Goal: Navigation & Orientation: Find specific page/section

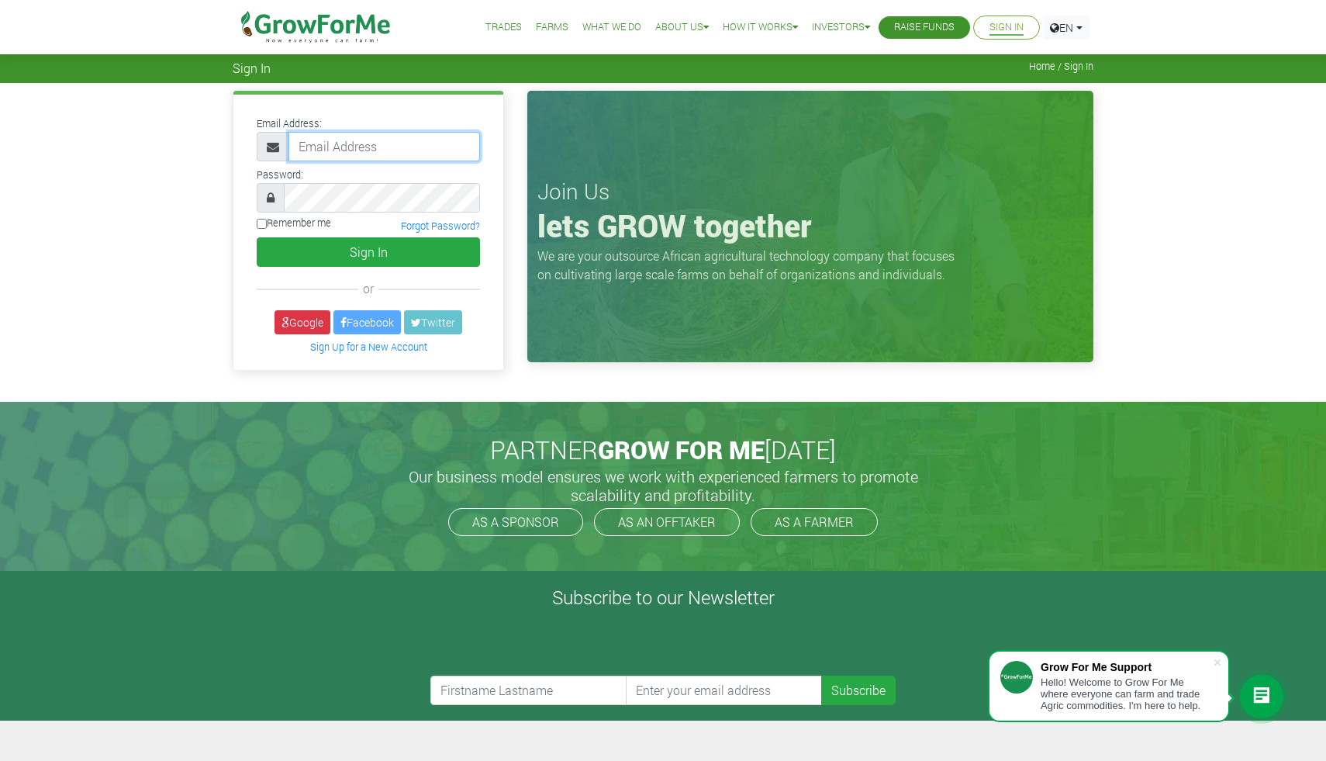
click at [414, 146] on input "email" at bounding box center [385, 146] width 192 height 29
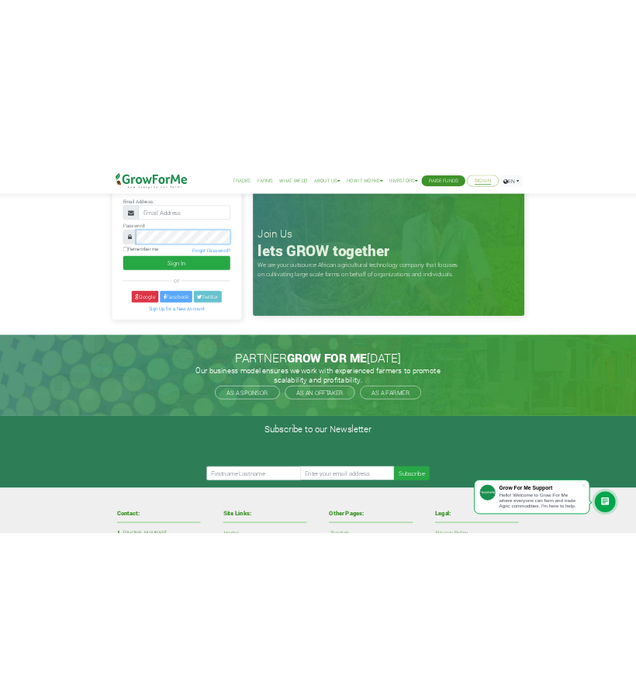
scroll to position [71, 0]
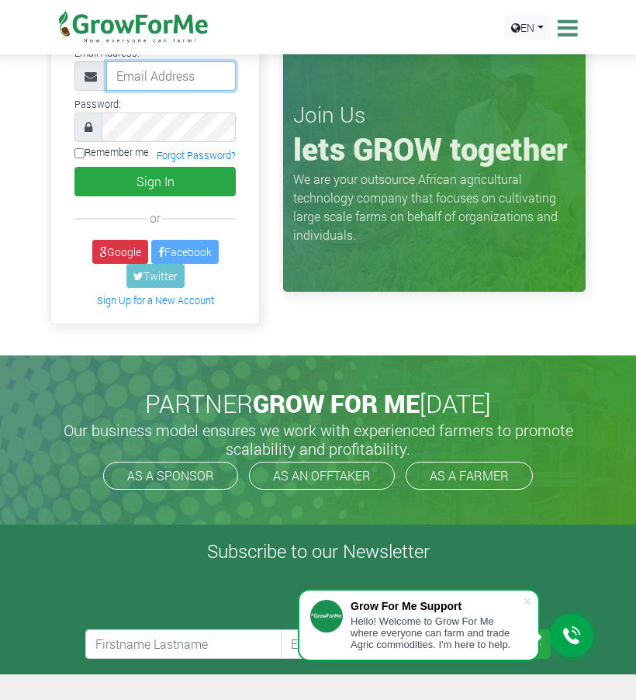
click at [199, 78] on input "email" at bounding box center [171, 75] width 130 height 29
paste input "[EMAIL_ADDRESS][DOMAIN_NAME]"
type input "[EMAIL_ADDRESS][DOMAIN_NAME]"
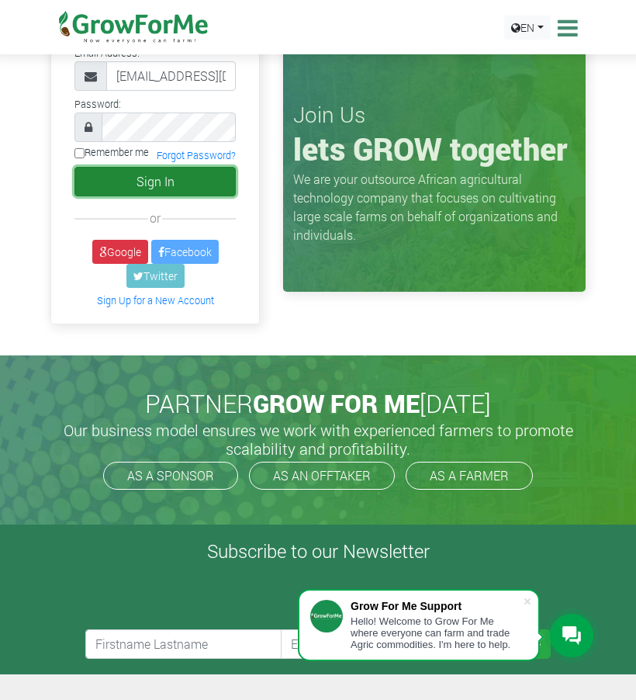
click at [197, 185] on button "Sign In" at bounding box center [154, 181] width 161 height 29
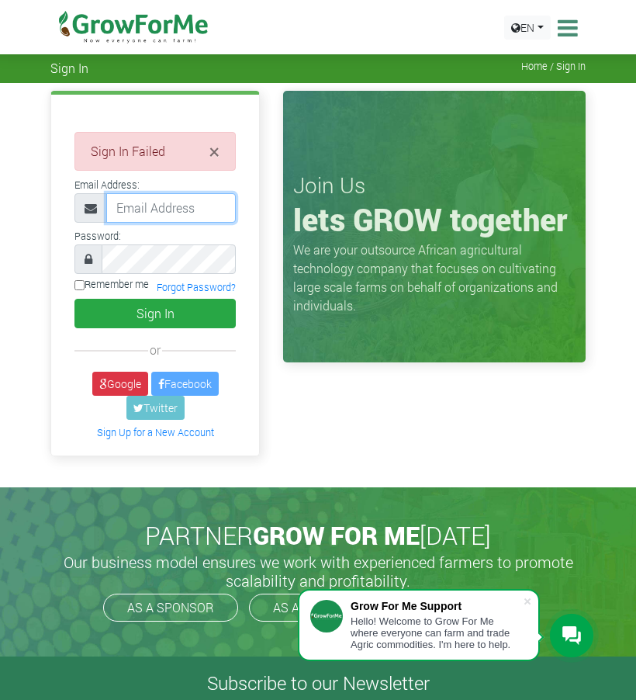
click at [190, 213] on input "email" at bounding box center [171, 207] width 130 height 29
type input "[EMAIL_ADDRESS][DOMAIN_NAME]"
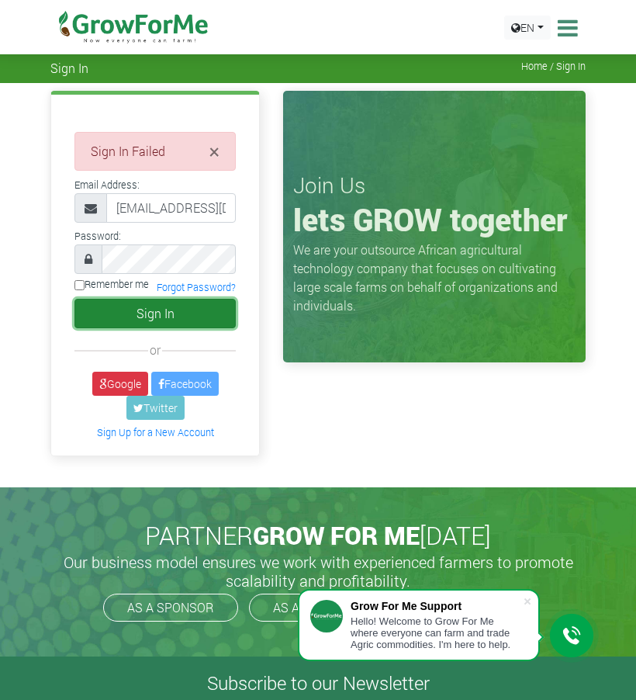
click at [205, 323] on button "Sign In" at bounding box center [154, 313] width 161 height 29
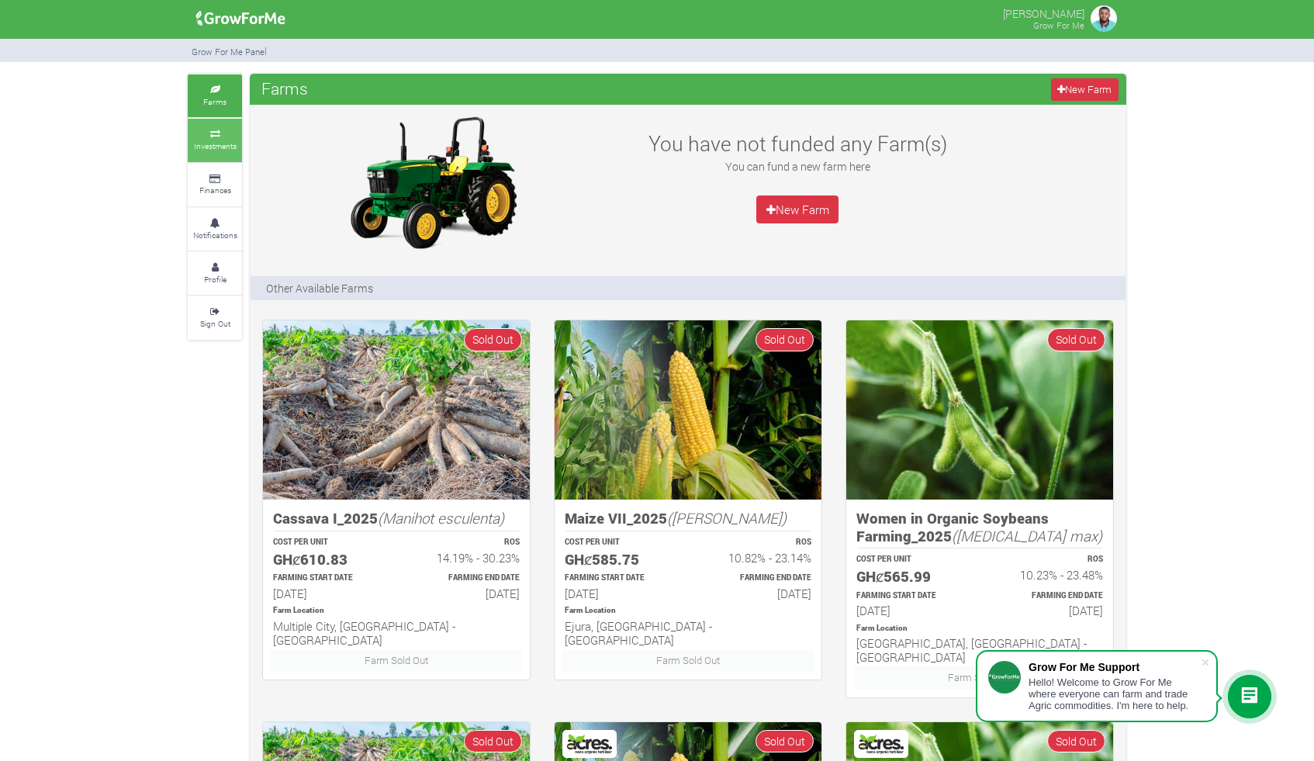
click at [232, 156] on link "Investments" at bounding box center [215, 140] width 54 height 43
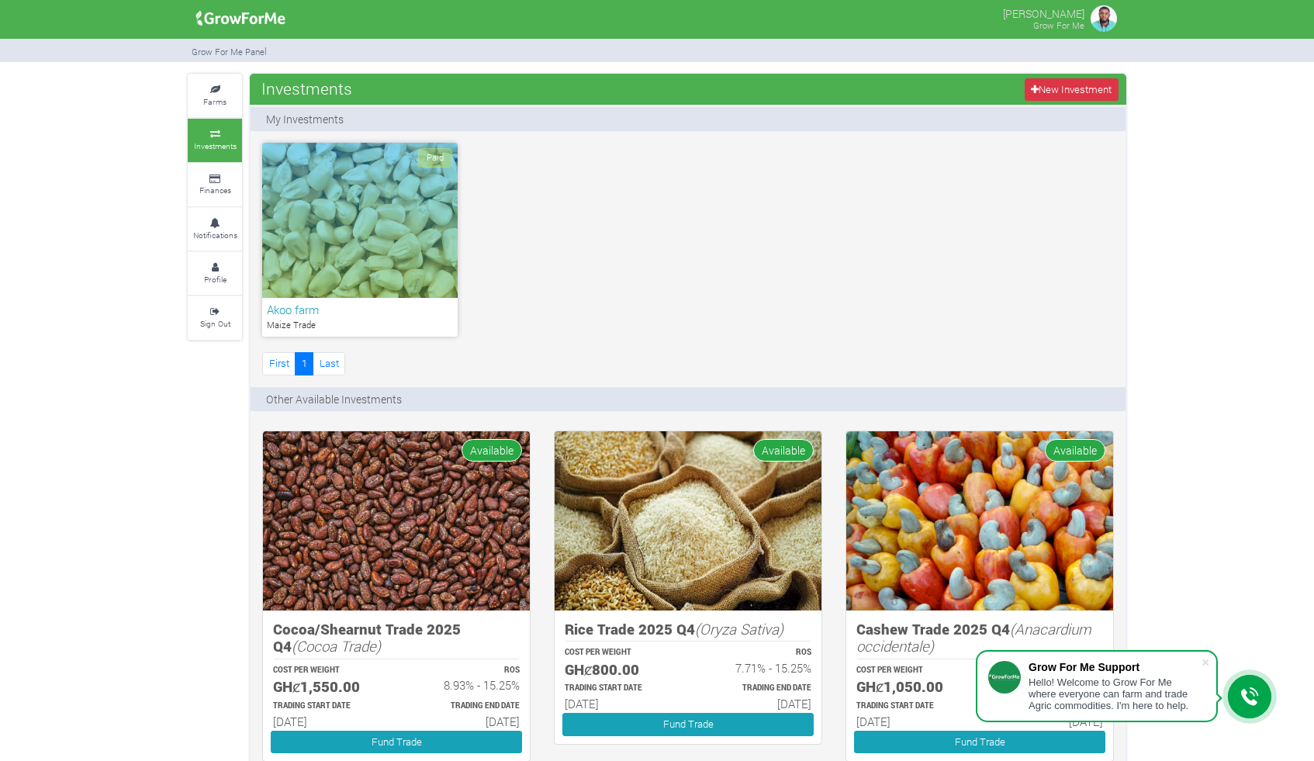
click at [382, 254] on div "Paid" at bounding box center [359, 220] width 195 height 155
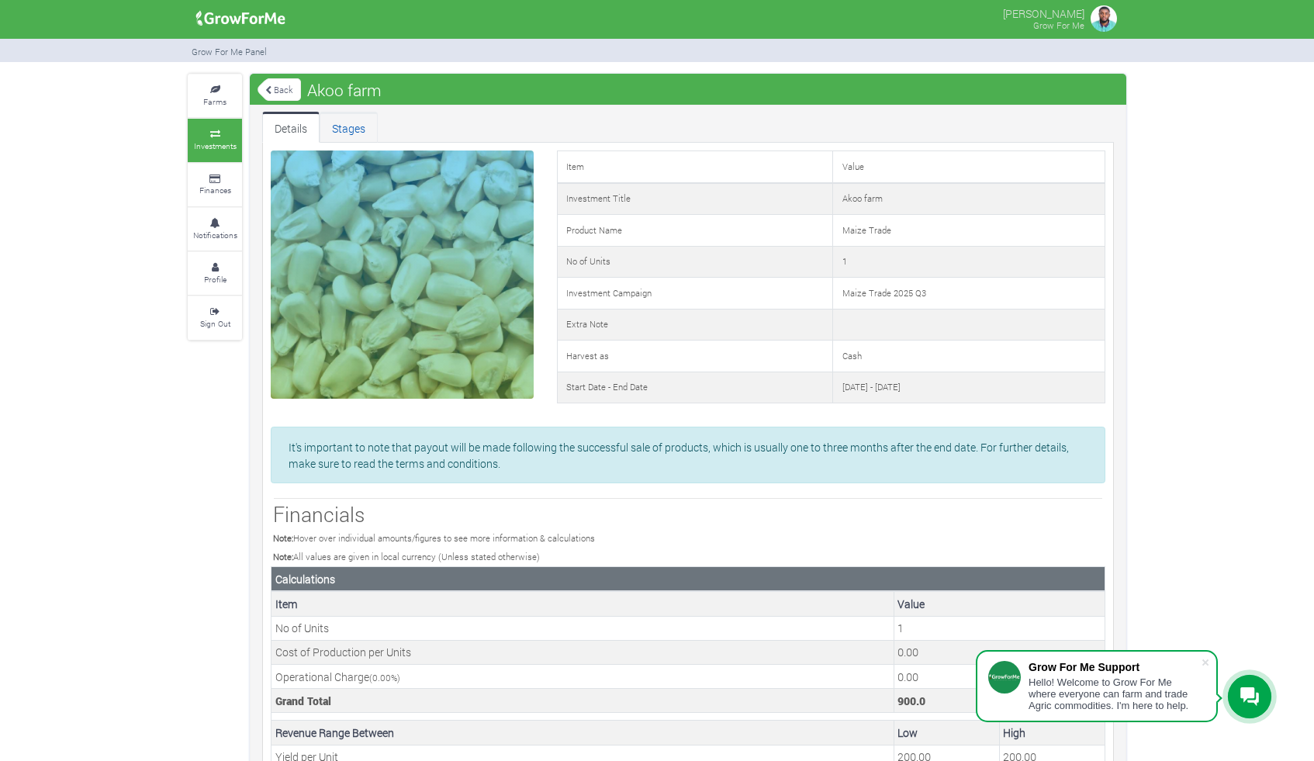
click at [337, 117] on link "Stages" at bounding box center [349, 127] width 58 height 31
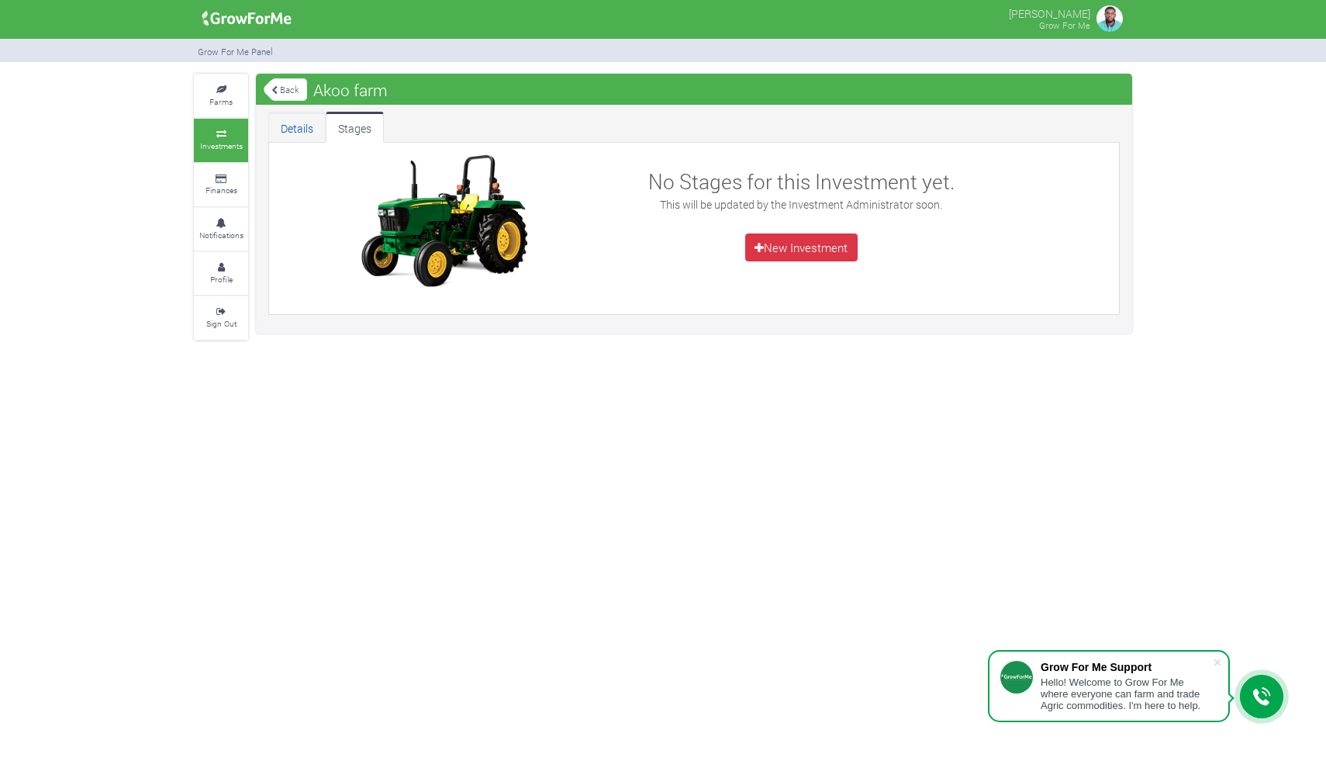
click at [314, 132] on link "Details" at bounding box center [296, 127] width 57 height 31
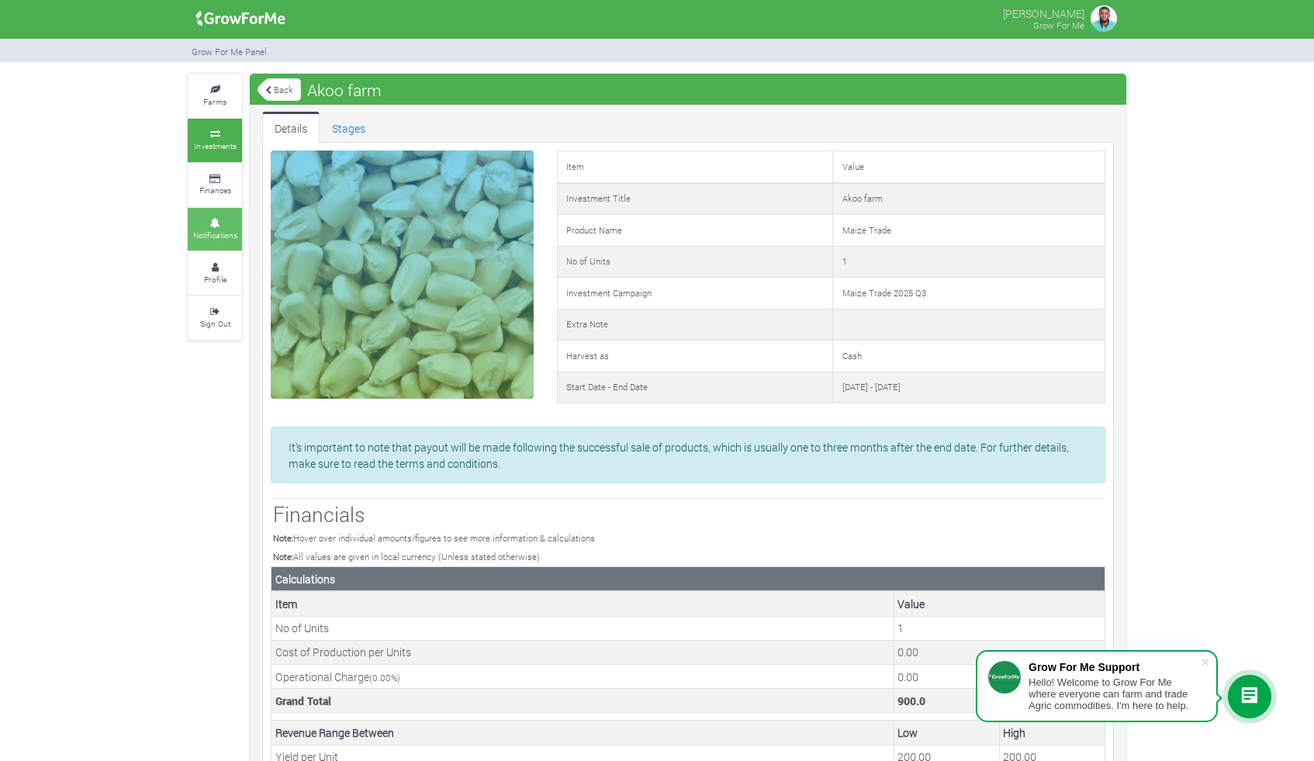
click at [225, 220] on icon at bounding box center [215, 224] width 47 height 8
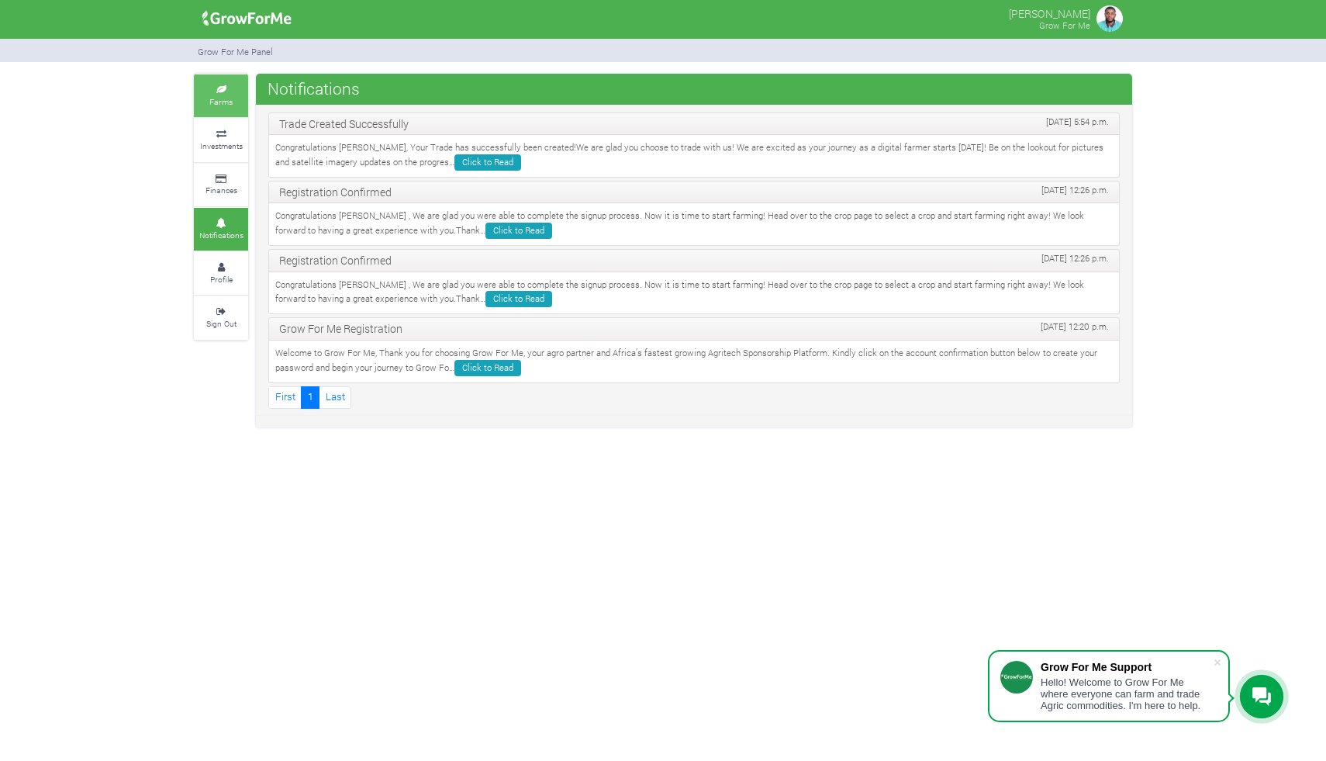
click at [236, 102] on link "Farms" at bounding box center [221, 95] width 54 height 43
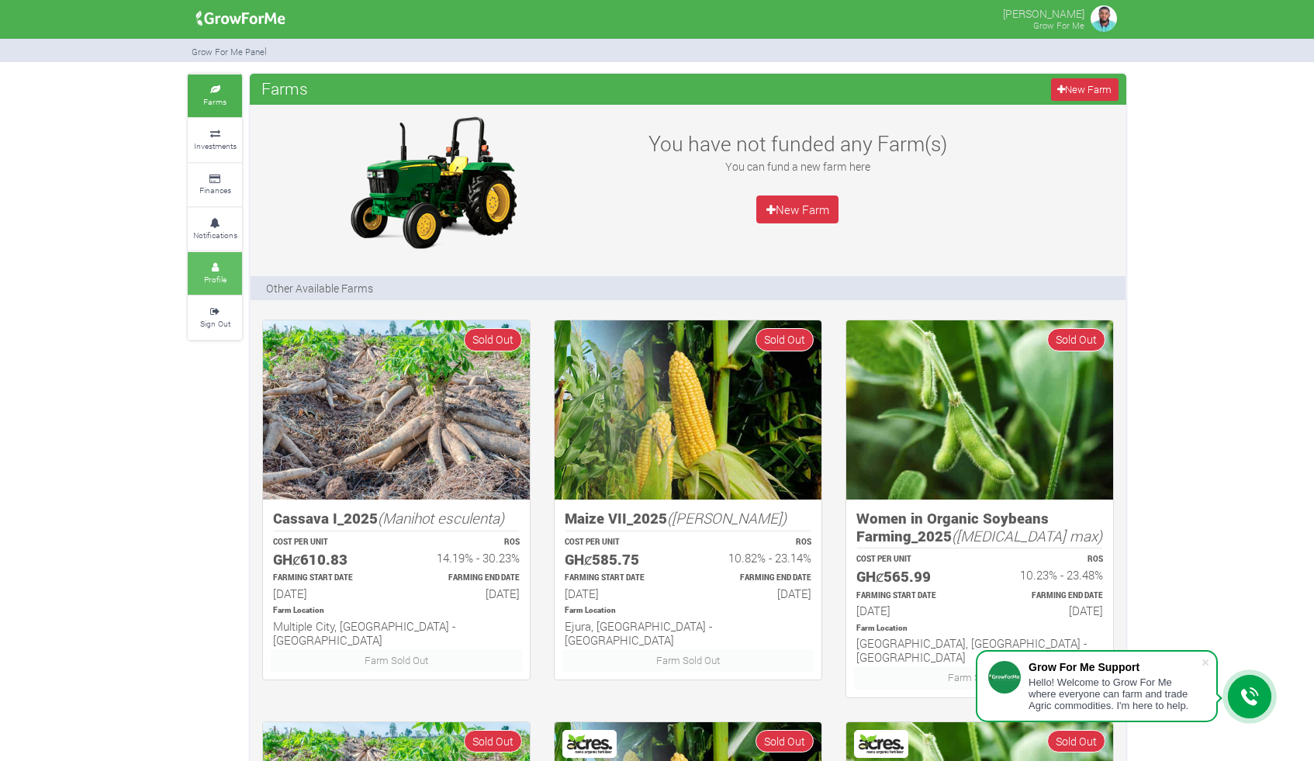
click at [220, 280] on small "Profile" at bounding box center [215, 279] width 22 height 11
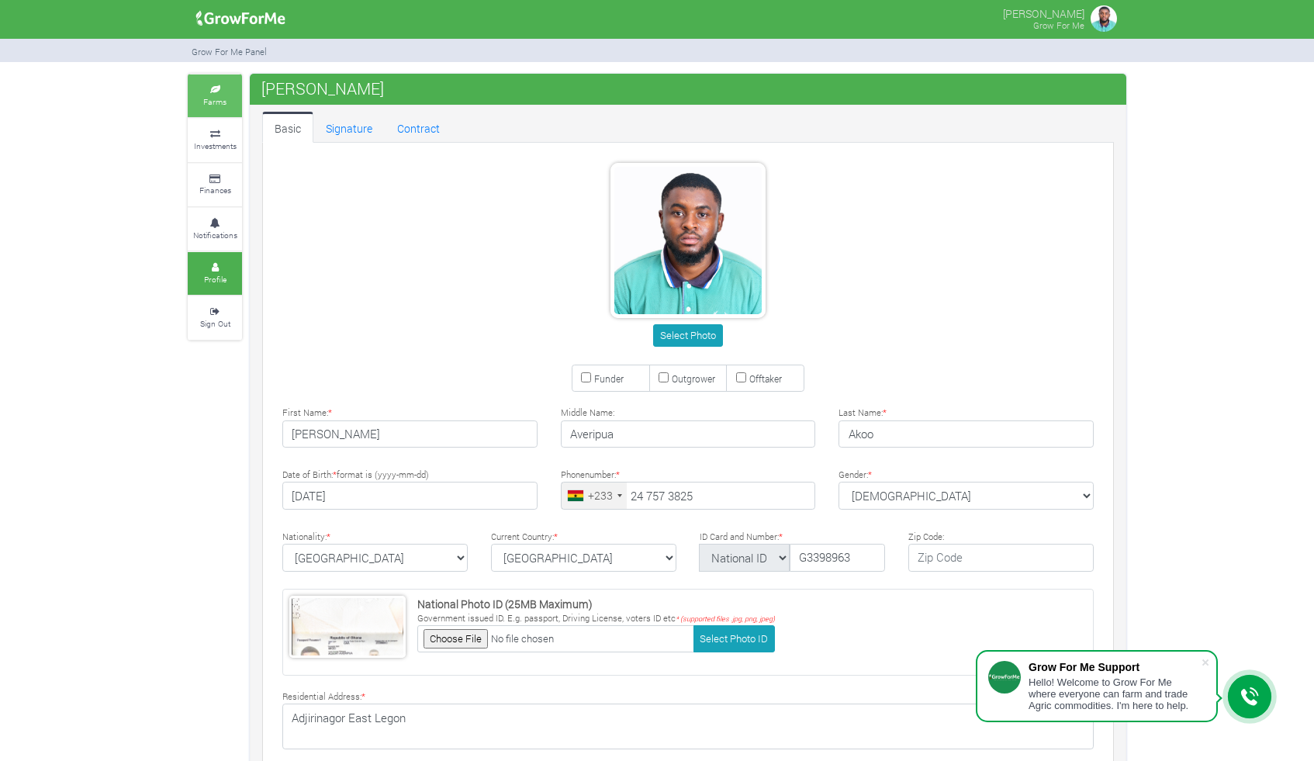
click at [230, 110] on link "Farms" at bounding box center [215, 95] width 54 height 43
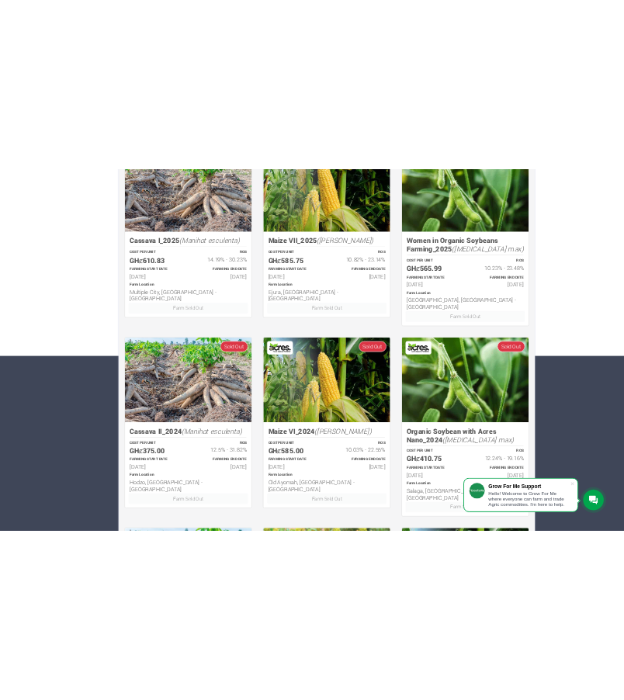
scroll to position [371, 0]
